Goal: Information Seeking & Learning: Check status

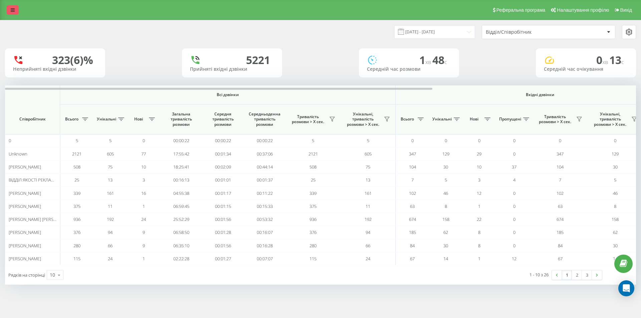
click at [12, 9] on icon at bounding box center [13, 10] width 4 height 5
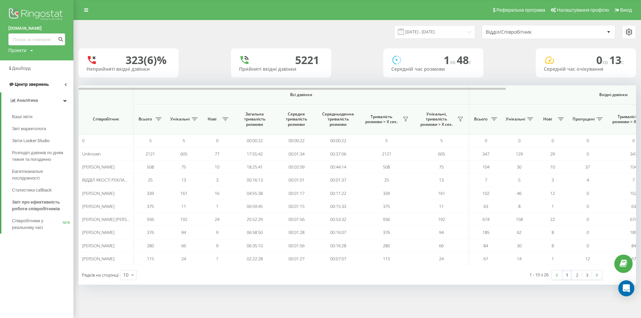
click at [38, 85] on span "Центр звернень" at bounding box center [32, 84] width 34 height 5
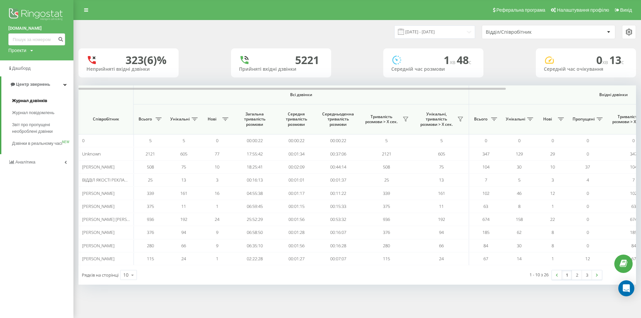
click at [41, 98] on span "Журнал дзвінків" at bounding box center [29, 100] width 35 height 7
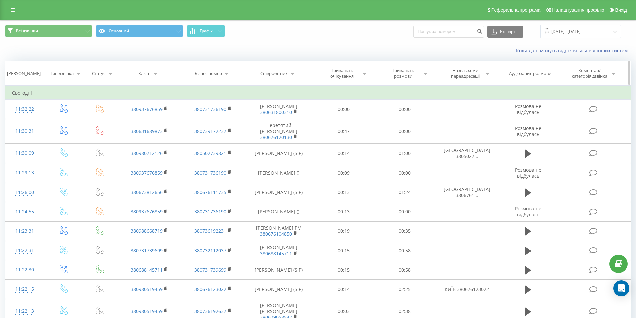
click at [292, 73] on icon at bounding box center [292, 73] width 6 height 3
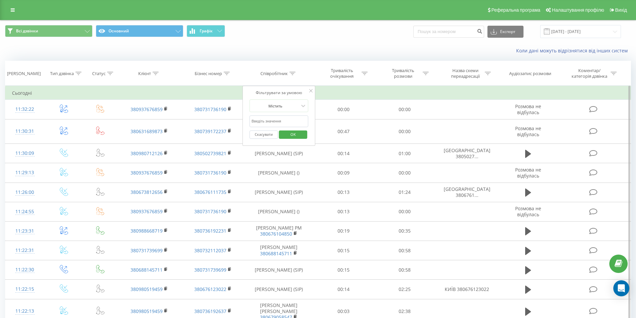
click at [285, 118] on input "text" at bounding box center [278, 121] width 59 height 12
type input "Сабодаш"
click at [294, 136] on span "OK" at bounding box center [293, 134] width 19 height 10
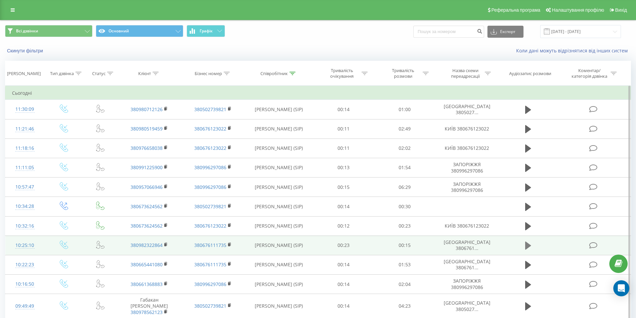
click at [525, 245] on icon at bounding box center [528, 246] width 6 height 8
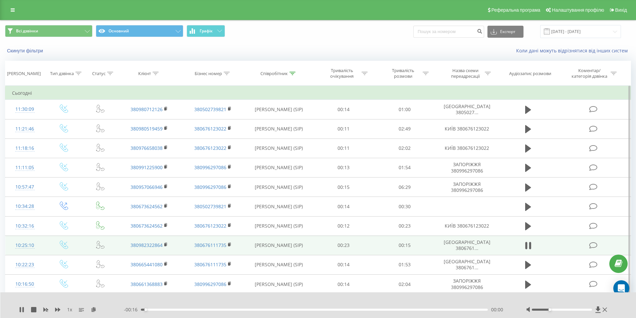
click at [551, 310] on div at bounding box center [561, 310] width 60 height 2
click at [558, 310] on div at bounding box center [561, 310] width 60 height 2
drag, startPoint x: 560, startPoint y: 310, endPoint x: 566, endPoint y: 309, distance: 6.0
click at [566, 309] on div at bounding box center [561, 310] width 60 height 2
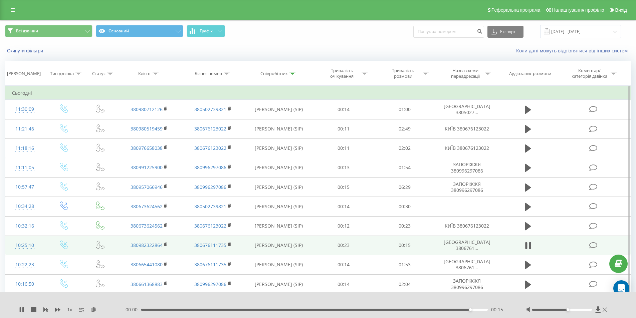
click at [603, 309] on icon at bounding box center [604, 309] width 4 height 5
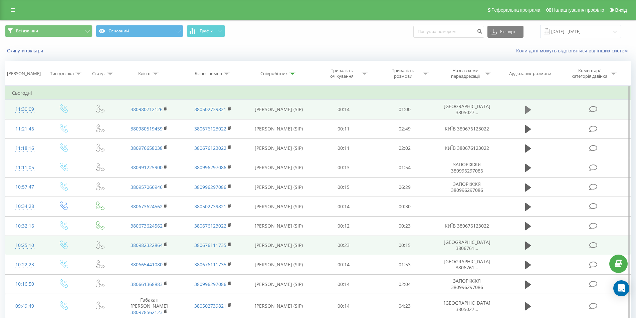
click at [525, 106] on icon at bounding box center [528, 109] width 6 height 9
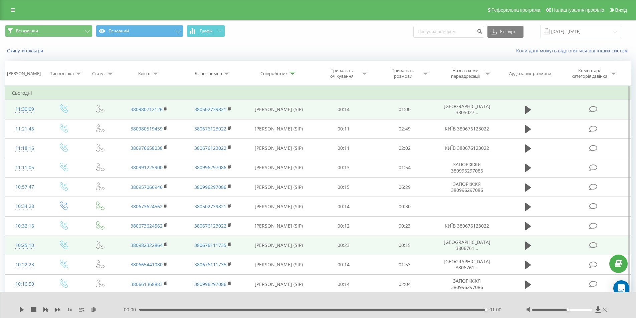
click at [604, 309] on icon at bounding box center [604, 310] width 4 height 4
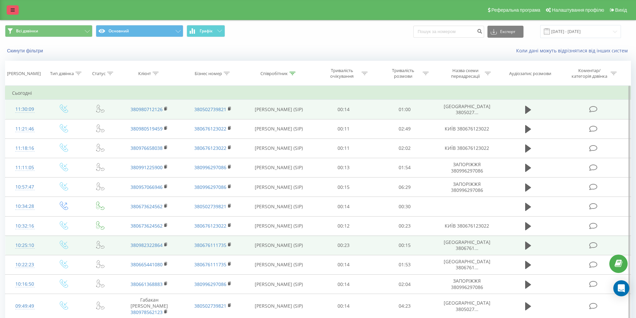
click at [7, 12] on link at bounding box center [13, 9] width 12 height 9
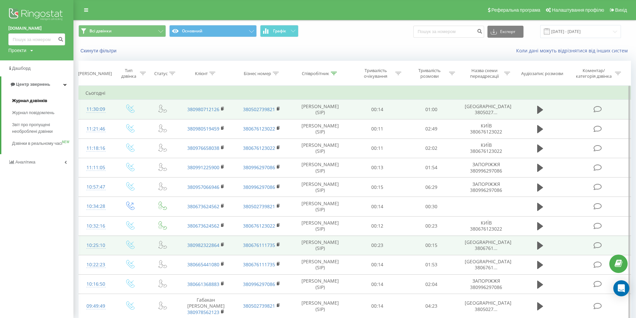
click at [39, 99] on span "Журнал дзвінків" at bounding box center [29, 100] width 35 height 7
